Goal: Task Accomplishment & Management: Manage account settings

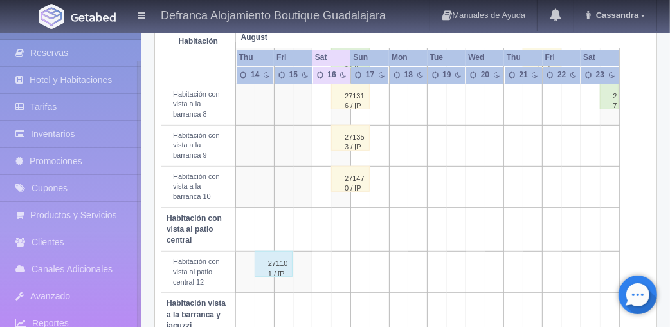
scroll to position [392, 0]
click at [352, 190] on div "271470 / [PERSON_NAME]" at bounding box center [350, 178] width 39 height 26
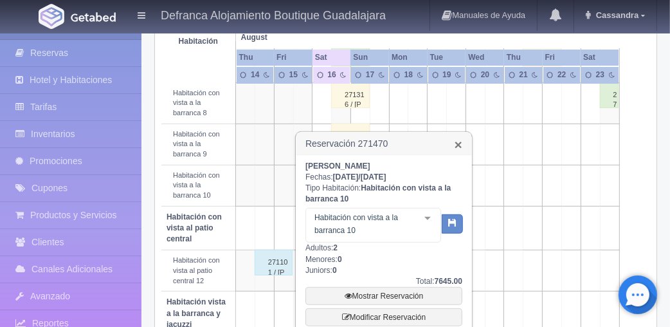
click at [456, 145] on link "×" at bounding box center [459, 145] width 8 height 14
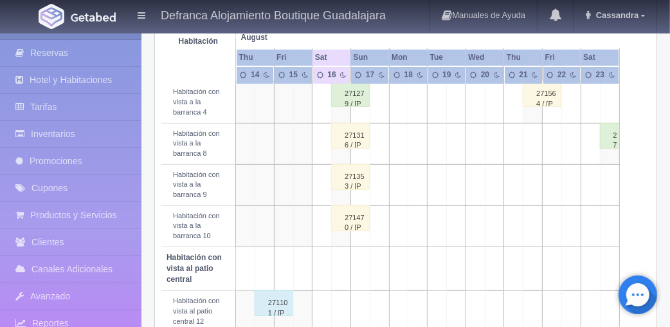
scroll to position [305, 0]
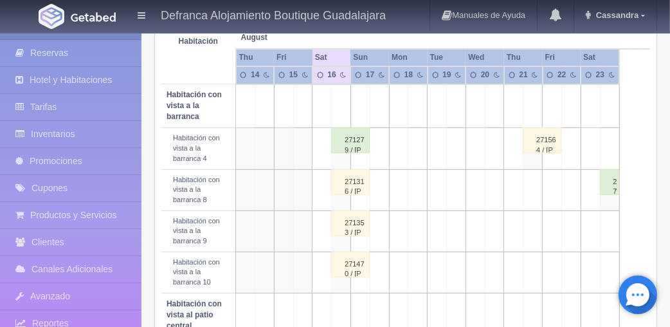
click at [345, 274] on div "271470 / [PERSON_NAME]" at bounding box center [350, 264] width 39 height 26
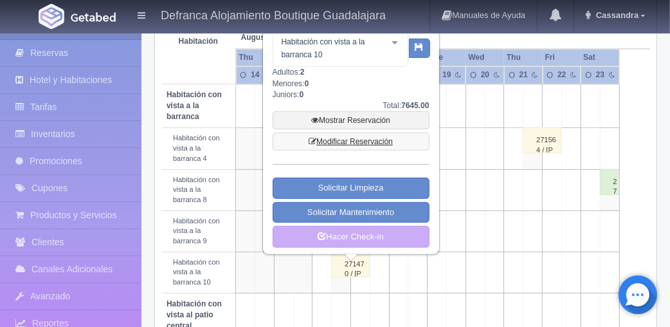
click at [349, 143] on link "Modificar Reservación" at bounding box center [351, 141] width 157 height 18
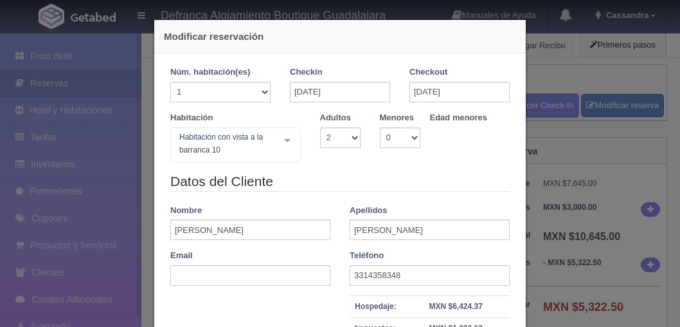
select select "2"
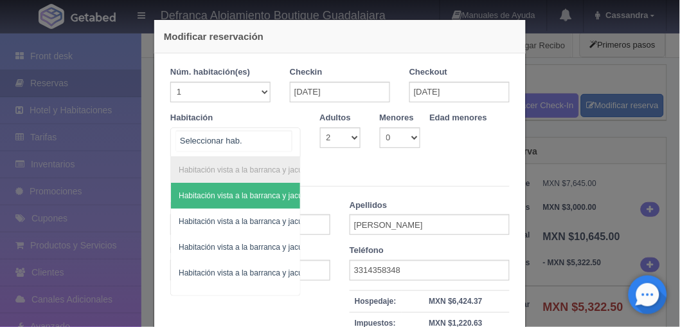
click at [285, 146] on div at bounding box center [288, 140] width 26 height 24
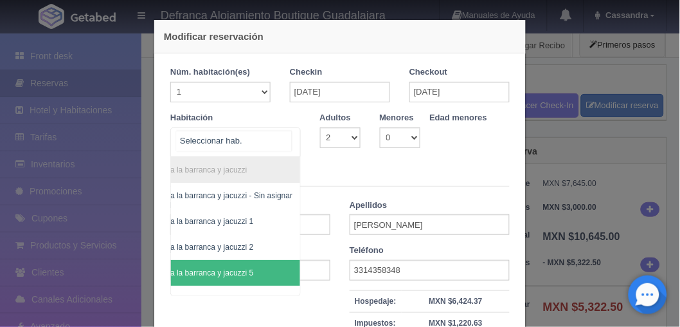
scroll to position [0, 69]
click at [239, 280] on span "Habitación vista a la barranca y jacuzzi 5" at bounding box center [203, 273] width 194 height 26
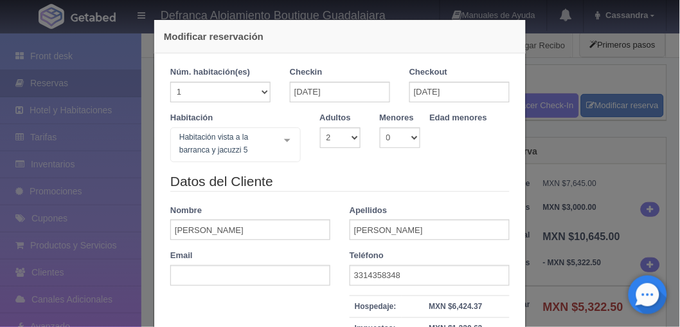
checkbox input "false"
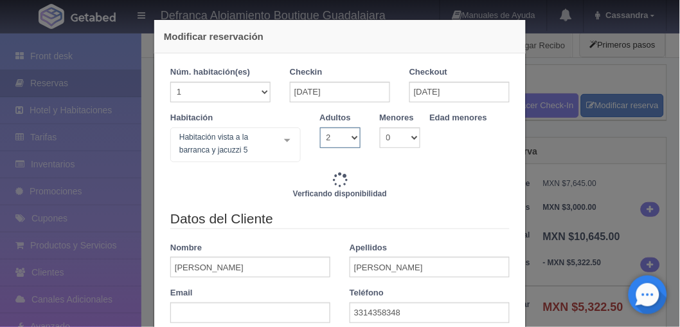
click at [347, 138] on select "1 2 3 4 5 6 7 8 9 10" at bounding box center [340, 137] width 41 height 21
type input "8395.00"
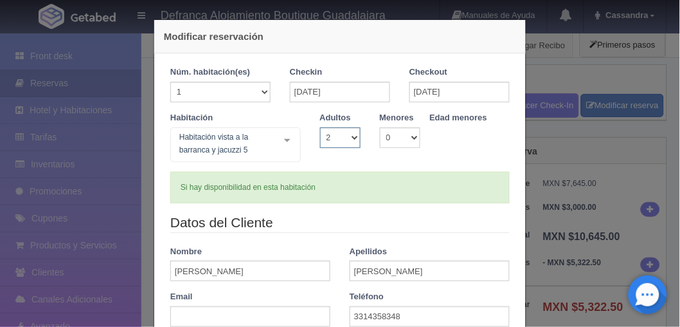
click at [347, 138] on select "1 2 3 4 5 6 7 8 9 10" at bounding box center [340, 137] width 41 height 21
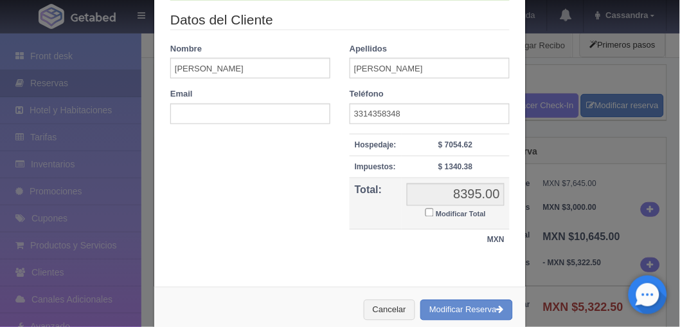
scroll to position [229, 0]
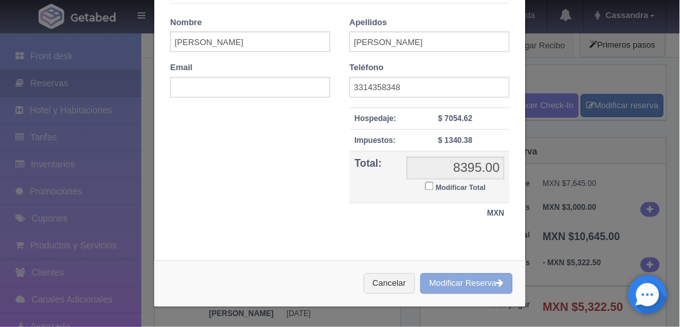
click at [429, 277] on button "Modificar Reserva" at bounding box center [466, 283] width 93 height 21
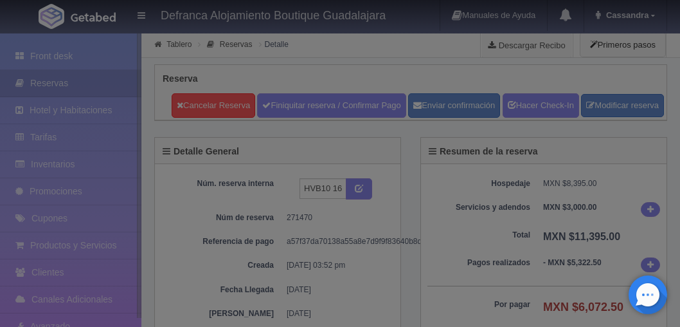
select select "2"
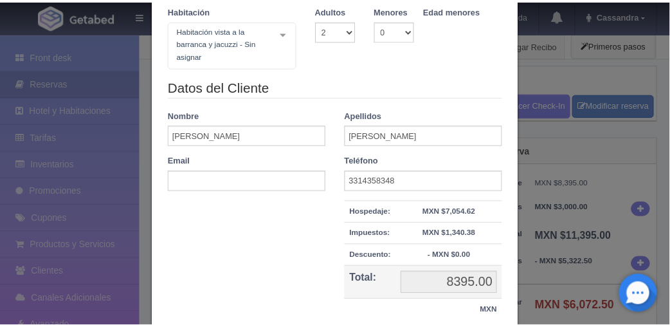
scroll to position [113, 0]
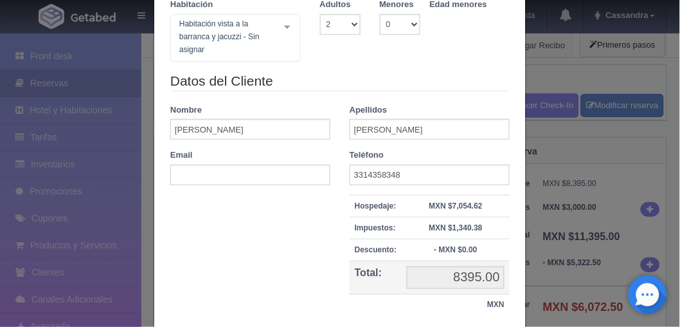
click at [548, 193] on div "Modificar reservación Núm. habitación(es) 1 2 3 4 5 6 7 8 9 10 11 12 13 14 15 1…" at bounding box center [340, 163] width 680 height 327
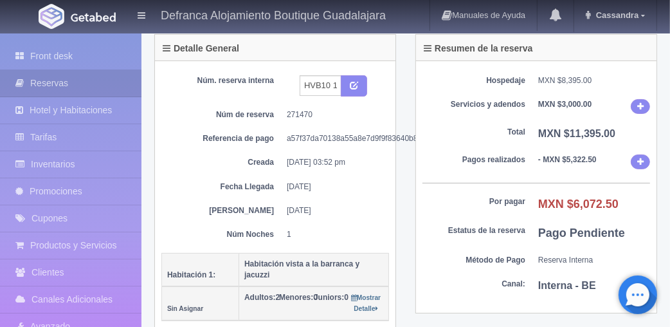
scroll to position [102, 0]
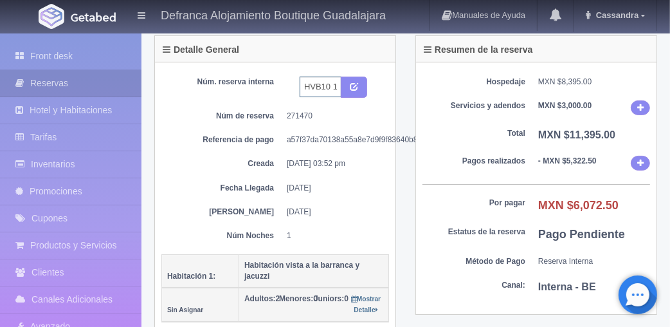
click at [331, 97] on input "HVB10 160825-170825" at bounding box center [321, 87] width 42 height 21
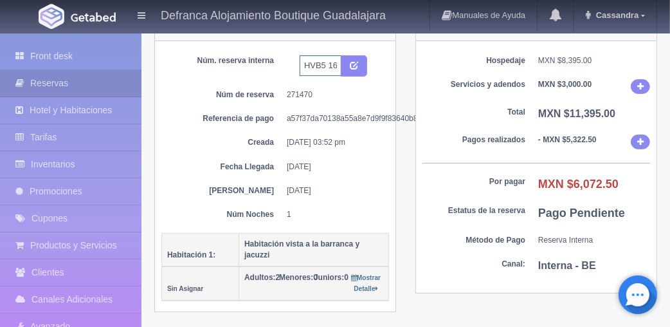
scroll to position [122, 0]
type input "HVB5 160825-170825"
click at [350, 69] on icon "submit" at bounding box center [354, 65] width 8 height 8
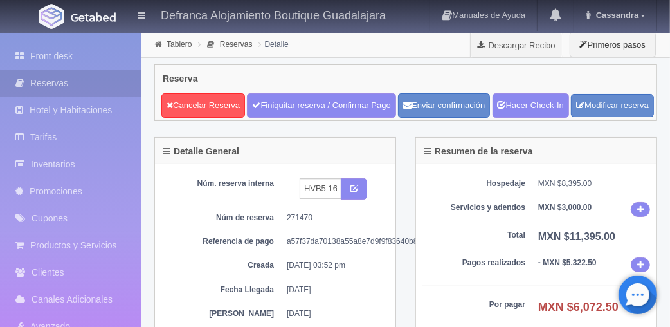
click at [660, 214] on div "Resumen de la reserva Hospedaje MXN $8,395.00 Servicios y adendos MXN $3,000.00…" at bounding box center [536, 284] width 261 height 295
click at [323, 199] on input "HVB5 160825-170825" at bounding box center [321, 188] width 42 height 21
type input "HVB6 160825-170825"
click at [354, 192] on icon "submit" at bounding box center [354, 187] width 8 height 8
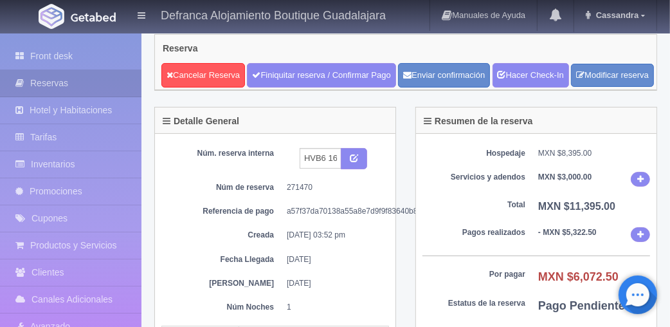
scroll to position [26, 0]
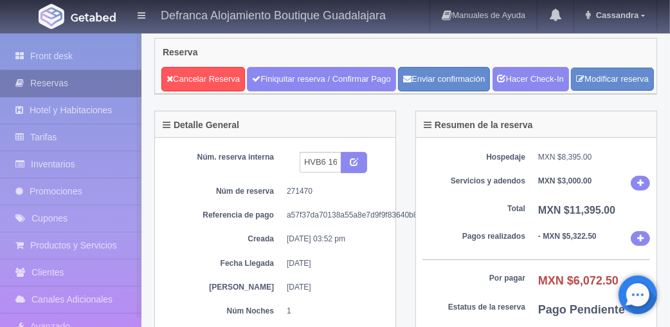
click at [52, 78] on link "Reservas" at bounding box center [70, 83] width 141 height 26
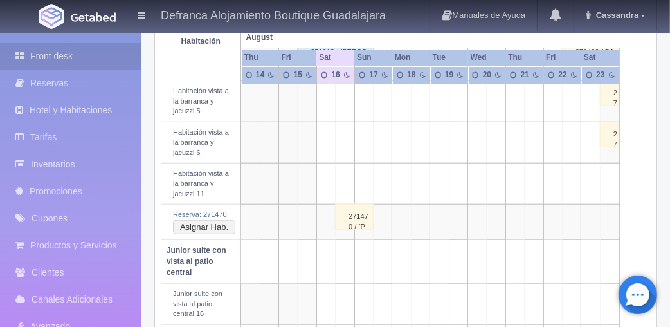
scroll to position [761, 0]
click at [202, 233] on button "Asignar Hab." at bounding box center [204, 226] width 62 height 14
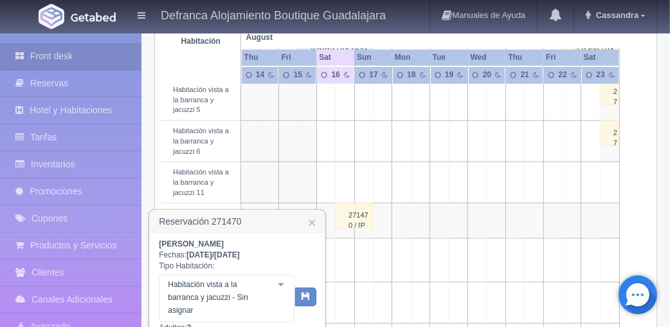
click at [284, 287] on div at bounding box center [281, 284] width 26 height 19
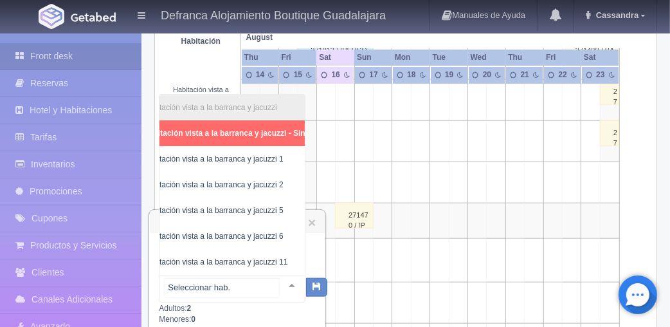
scroll to position [0, 27]
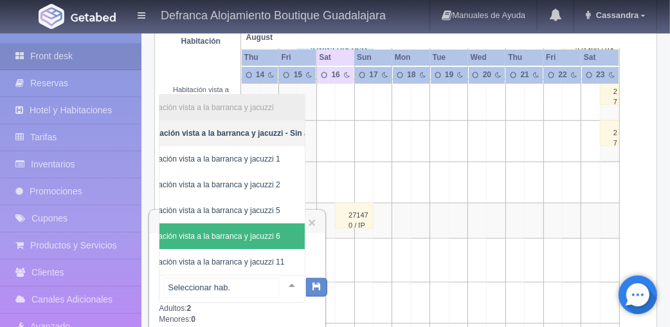
click at [235, 233] on span "Habitación vista a la barranca y jacuzzi 6" at bounding box center [235, 236] width 206 height 26
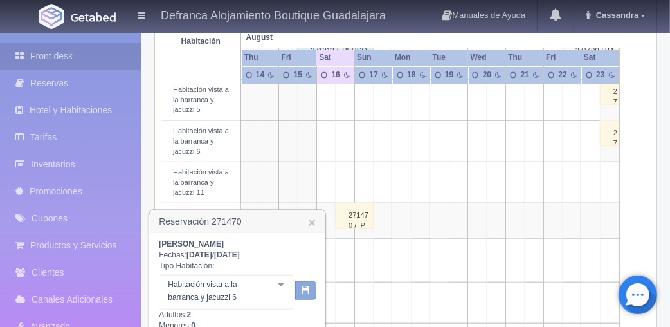
click at [306, 294] on button "button" at bounding box center [305, 290] width 21 height 19
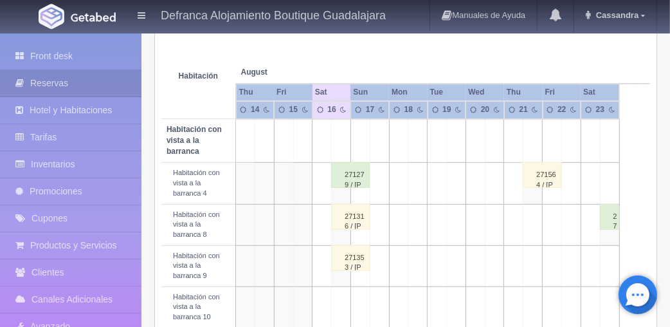
scroll to position [268, 0]
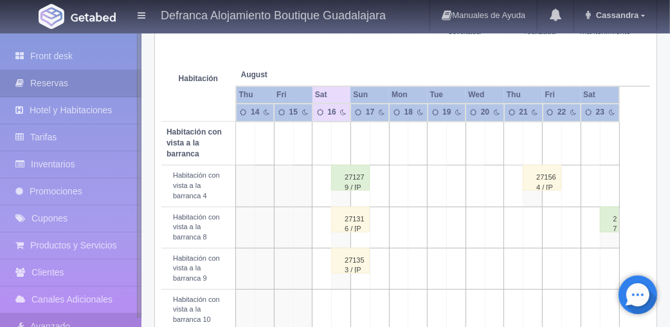
click at [5, 325] on link "Avanzado" at bounding box center [70, 326] width 141 height 26
